Goal: Navigation & Orientation: Find specific page/section

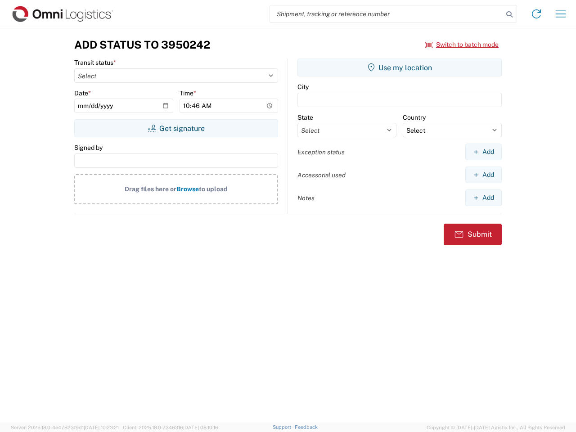
click at [386, 14] on input "search" at bounding box center [386, 13] width 233 height 17
click at [509, 14] on icon at bounding box center [509, 14] width 13 height 13
click at [536, 14] on icon at bounding box center [536, 14] width 14 height 14
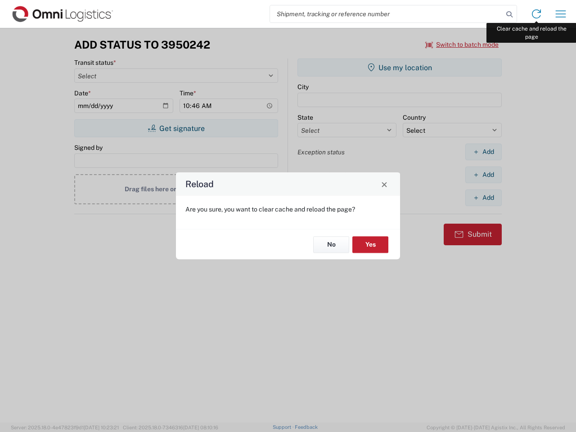
click at [561, 14] on div "Reload Are you sure, you want to clear cache and reload the page? No Yes" at bounding box center [288, 216] width 576 height 432
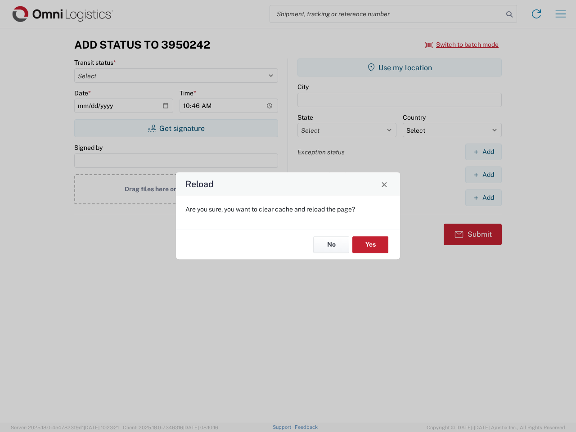
click at [462, 45] on div "Reload Are you sure, you want to clear cache and reload the page? No Yes" at bounding box center [288, 216] width 576 height 432
click at [176, 128] on div "Reload Are you sure, you want to clear cache and reload the page? No Yes" at bounding box center [288, 216] width 576 height 432
click at [400, 67] on div "Reload Are you sure, you want to clear cache and reload the page? No Yes" at bounding box center [288, 216] width 576 height 432
click at [483, 152] on div "Reload Are you sure, you want to clear cache and reload the page? No Yes" at bounding box center [288, 216] width 576 height 432
click at [483, 175] on div "Reload Are you sure, you want to clear cache and reload the page? No Yes" at bounding box center [288, 216] width 576 height 432
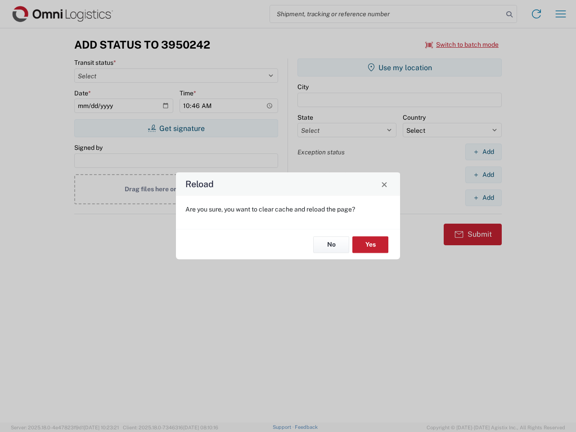
click at [483, 198] on div "Reload Are you sure, you want to clear cache and reload the page? No Yes" at bounding box center [288, 216] width 576 height 432
